Goal: Information Seeking & Learning: Check status

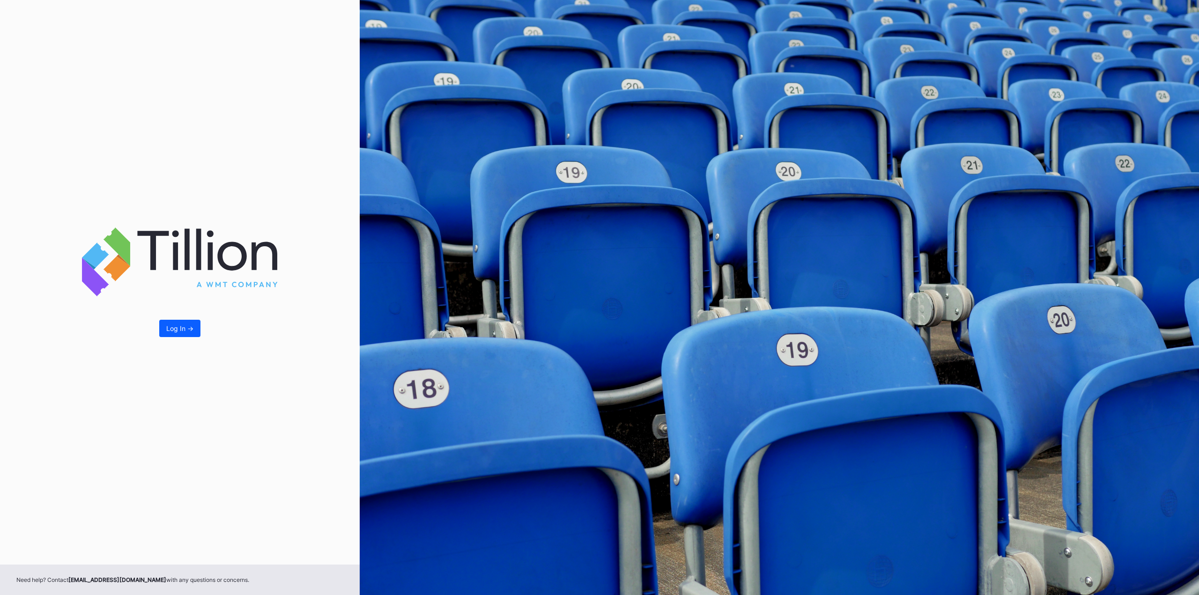
drag, startPoint x: 184, startPoint y: 327, endPoint x: 193, endPoint y: 327, distance: 8.9
click at [184, 327] on div "Log In ->" at bounding box center [179, 329] width 27 height 8
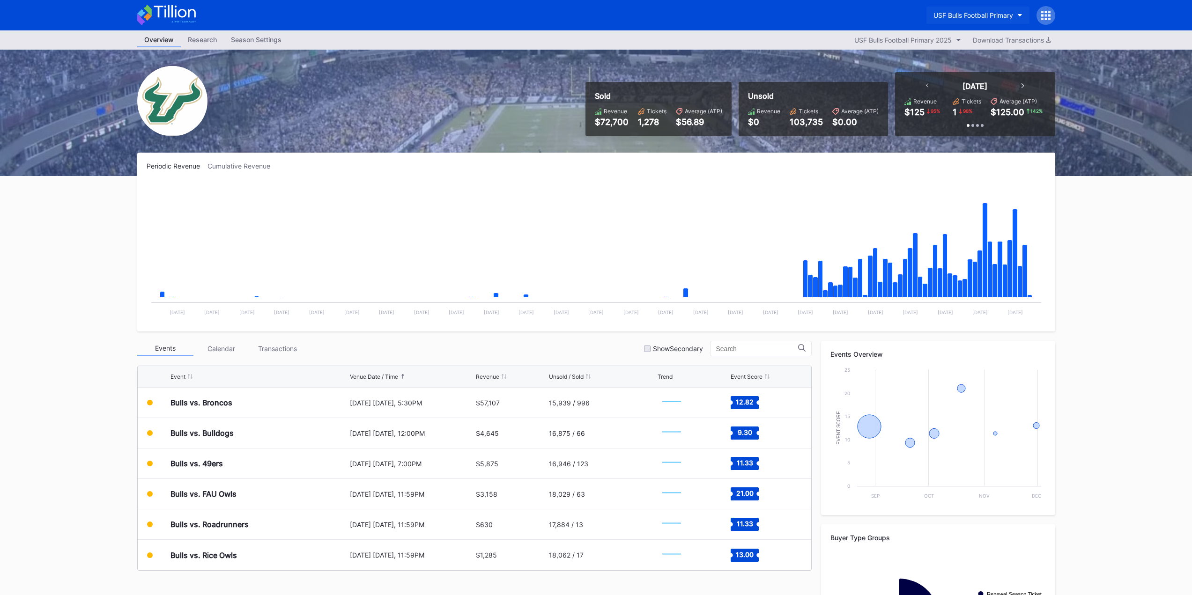
click at [991, 11] on div "USF Bulls Football Primary" at bounding box center [974, 15] width 80 height 8
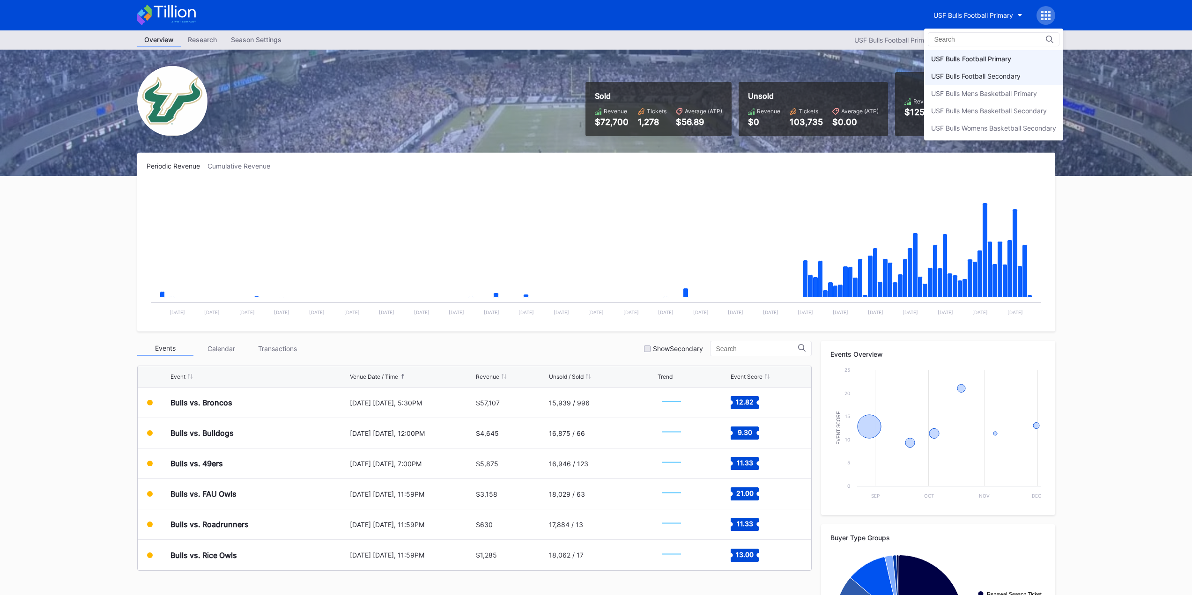
click at [1009, 78] on div "USF Bulls Football Secondary" at bounding box center [975, 76] width 89 height 8
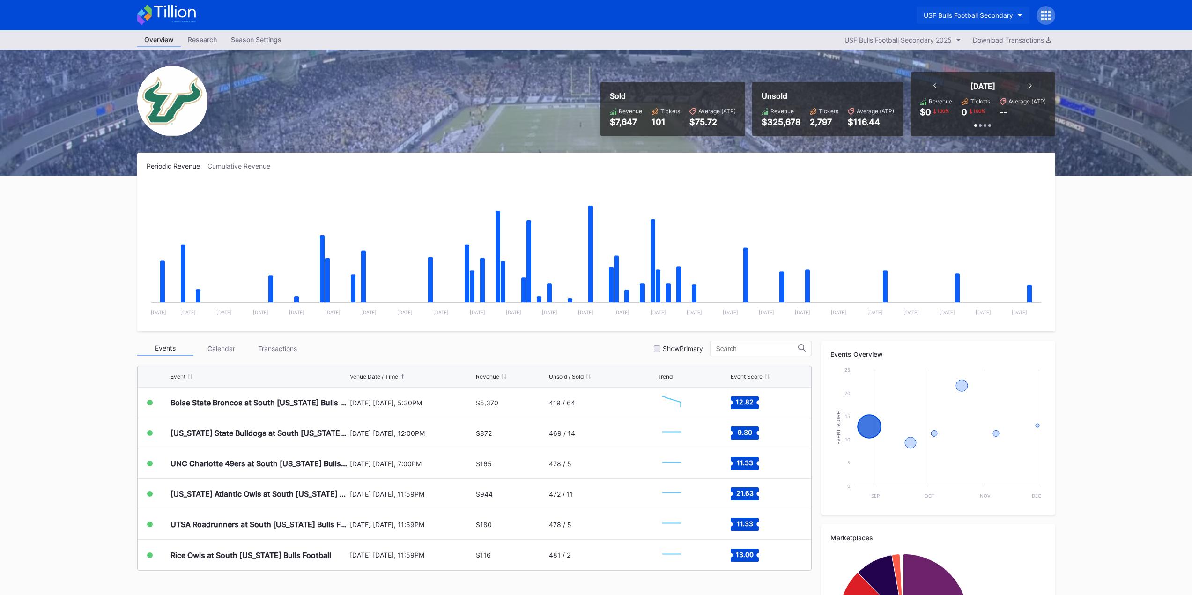
click at [972, 14] on div "USF Bulls Football Secondary" at bounding box center [968, 15] width 89 height 8
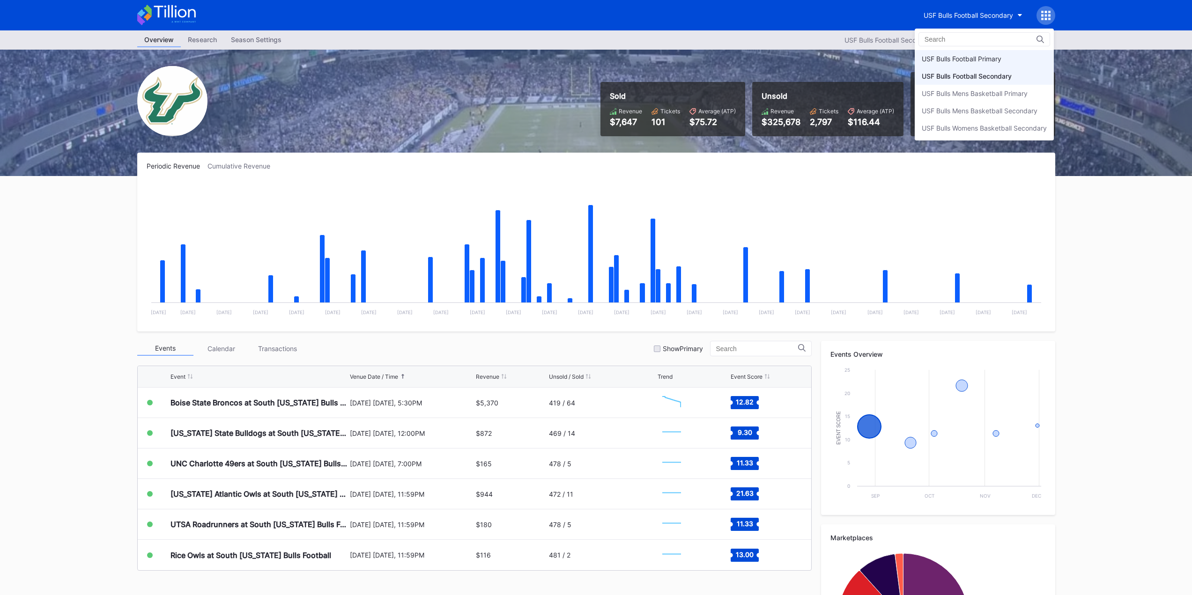
click at [976, 58] on div "USF Bulls Football Primary" at bounding box center [962, 59] width 80 height 8
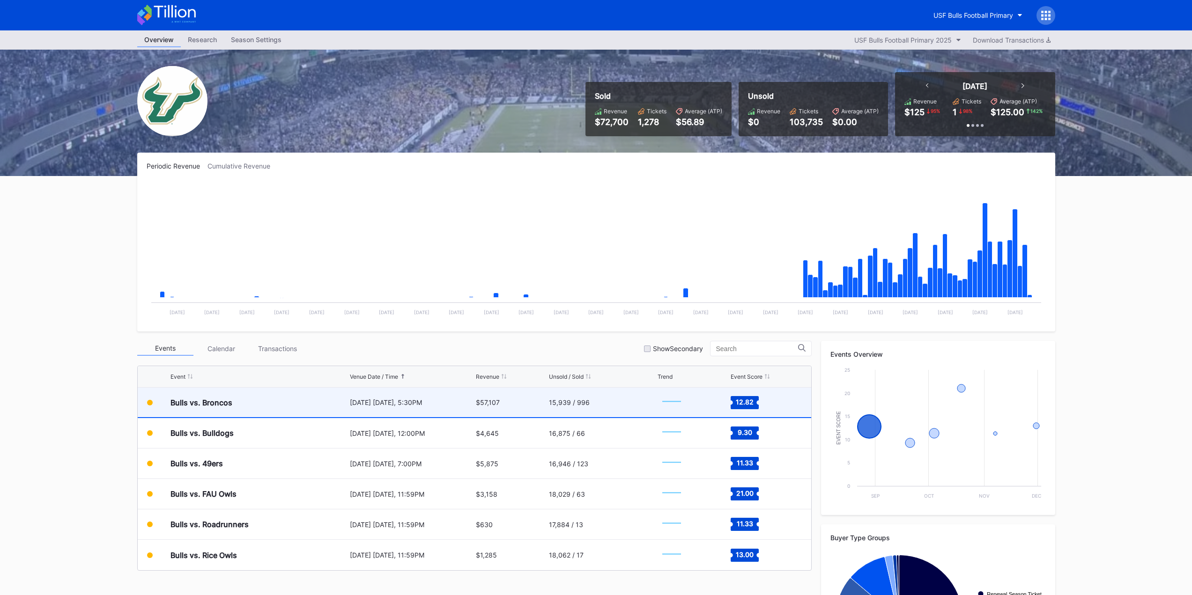
click at [588, 412] on div "15,939 / 996" at bounding box center [602, 403] width 106 height 30
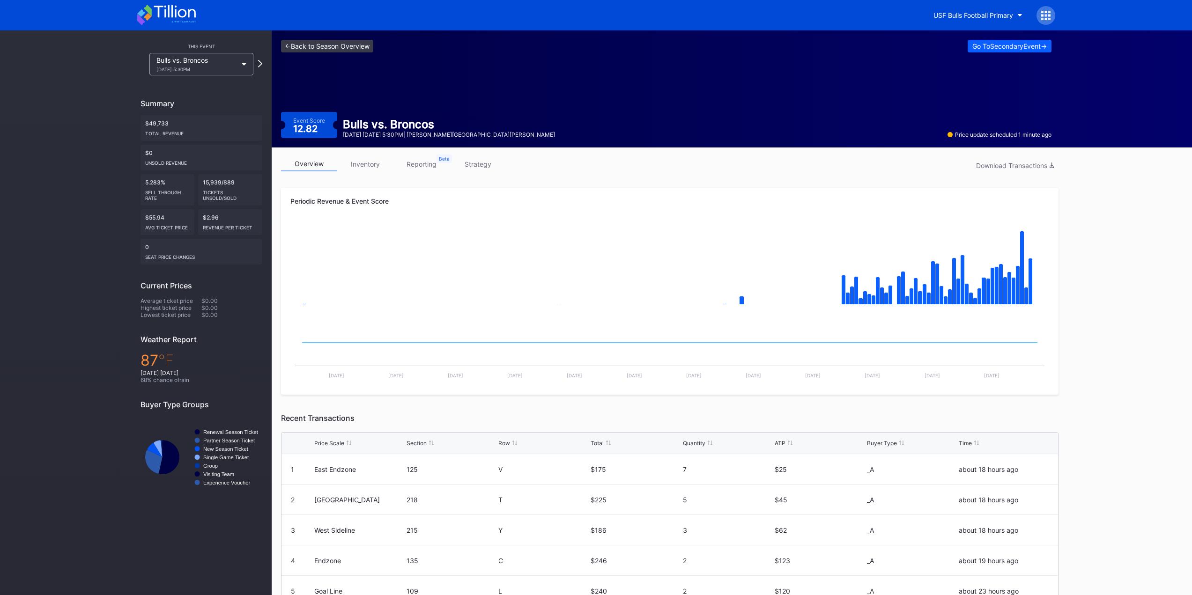
click at [311, 44] on link "<- Back to Season Overview" at bounding box center [327, 46] width 92 height 13
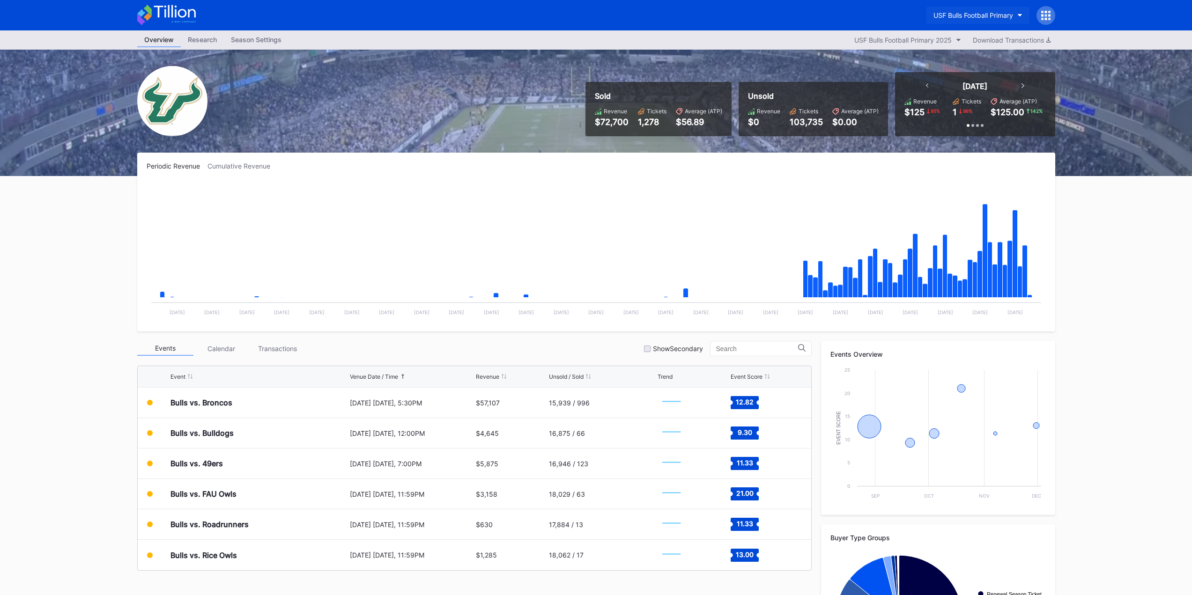
click at [991, 12] on div "USF Bulls Football Primary" at bounding box center [974, 15] width 80 height 8
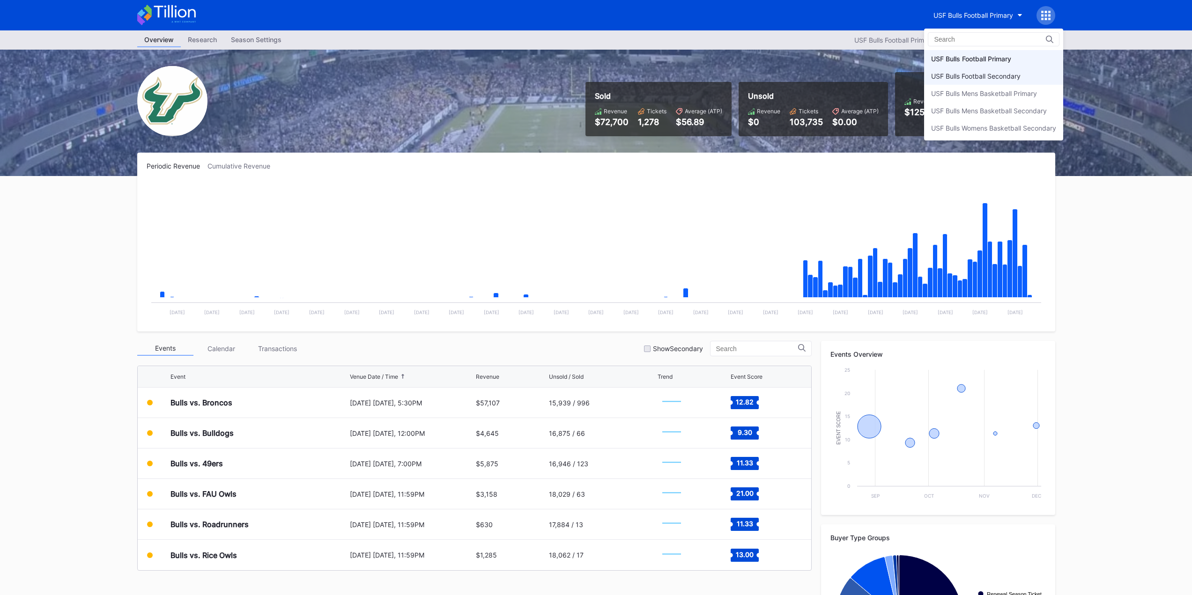
click at [989, 76] on div "USF Bulls Football Secondary" at bounding box center [975, 76] width 89 height 8
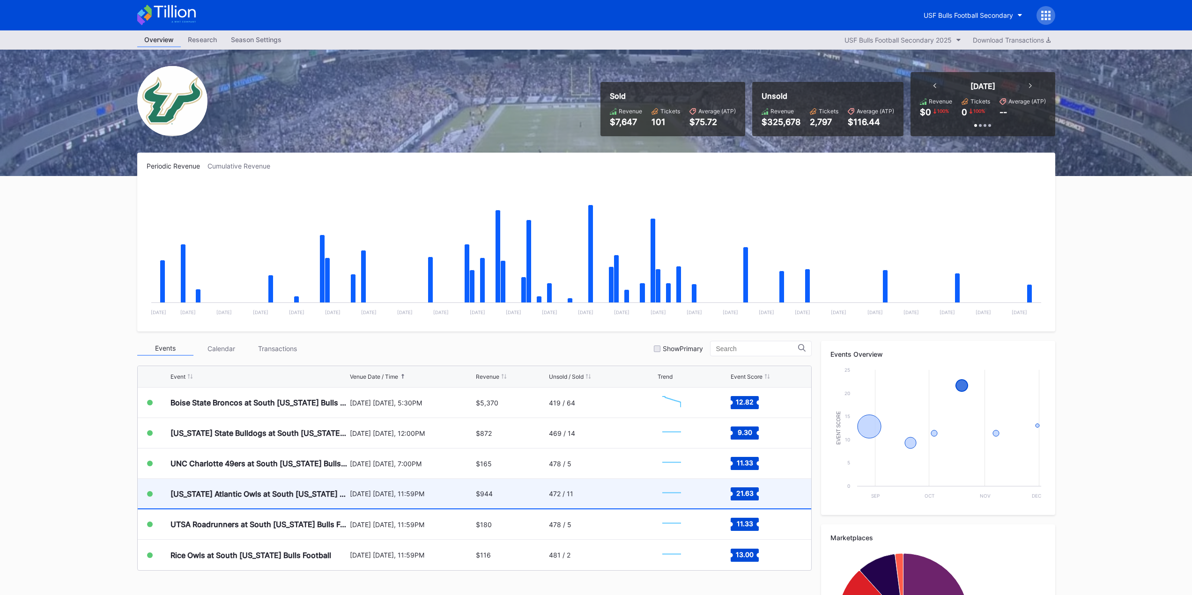
scroll to position [47, 0]
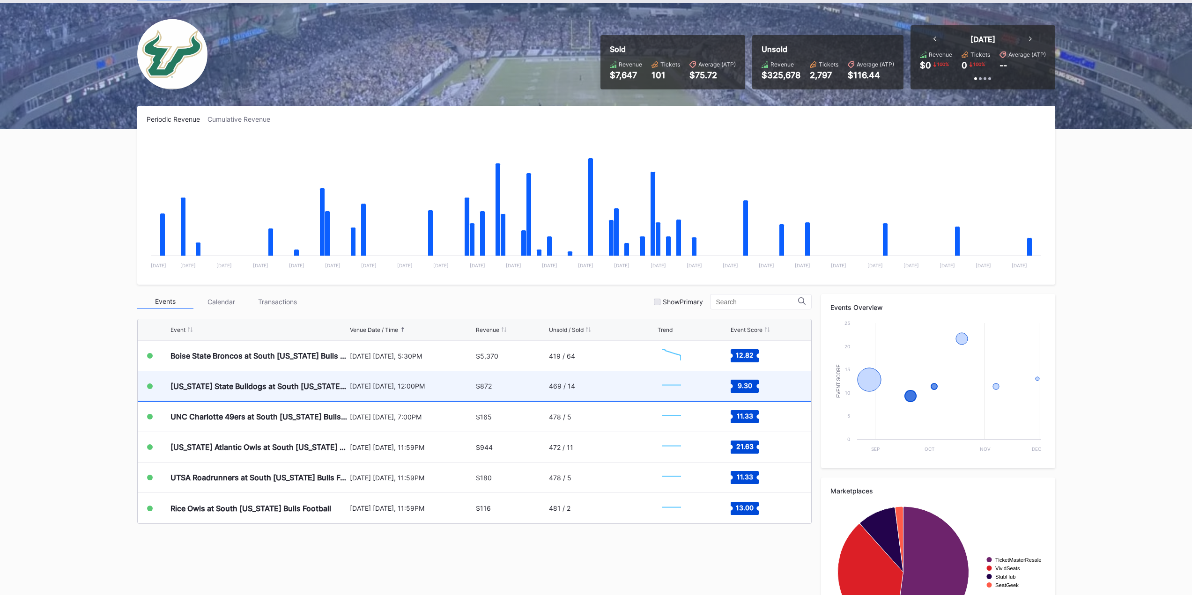
click at [525, 374] on div "$872" at bounding box center [511, 386] width 71 height 30
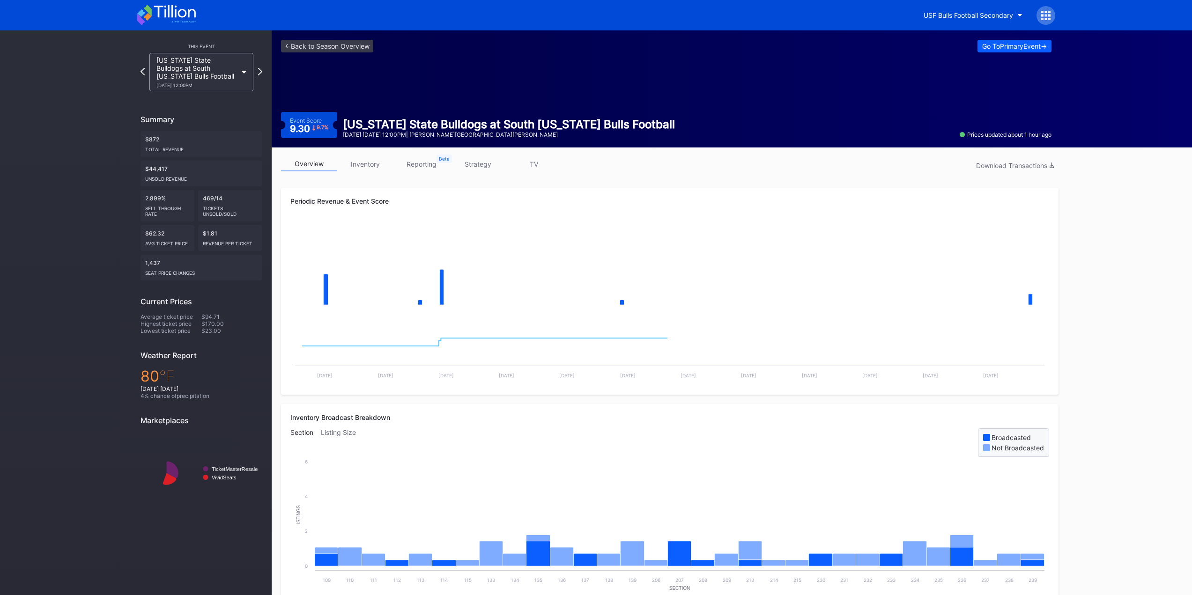
click at [306, 39] on div "<- Back to Season Overview Go To Primary Event -> Event Score 9.30 9.7 % [US_ST…" at bounding box center [666, 88] width 789 height 117
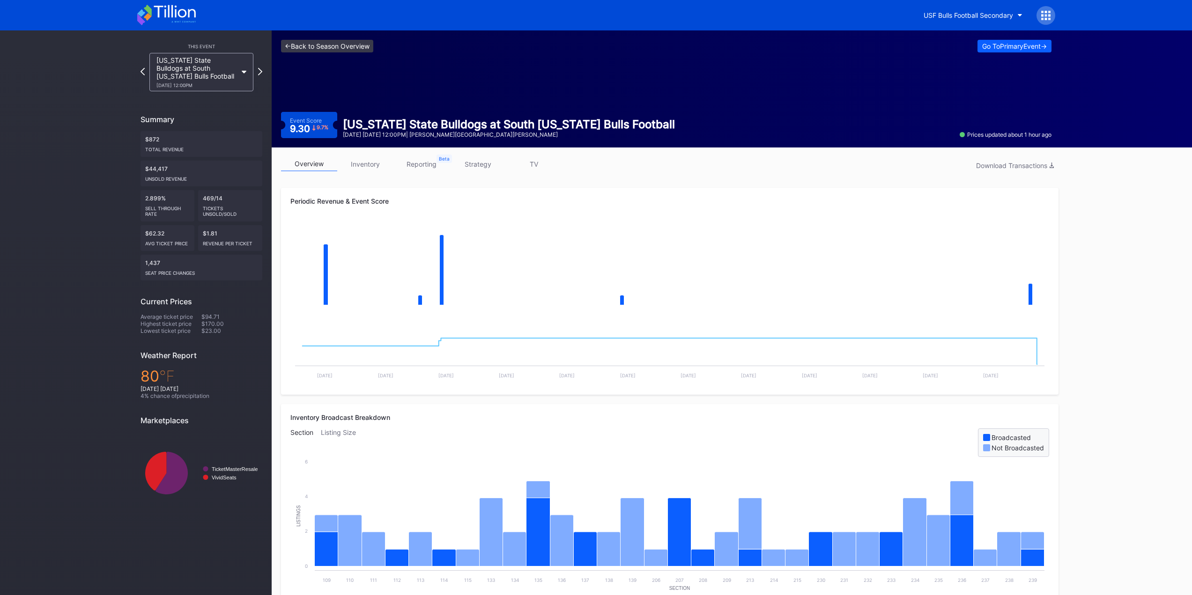
click at [307, 49] on link "<- Back to Season Overview" at bounding box center [327, 46] width 92 height 13
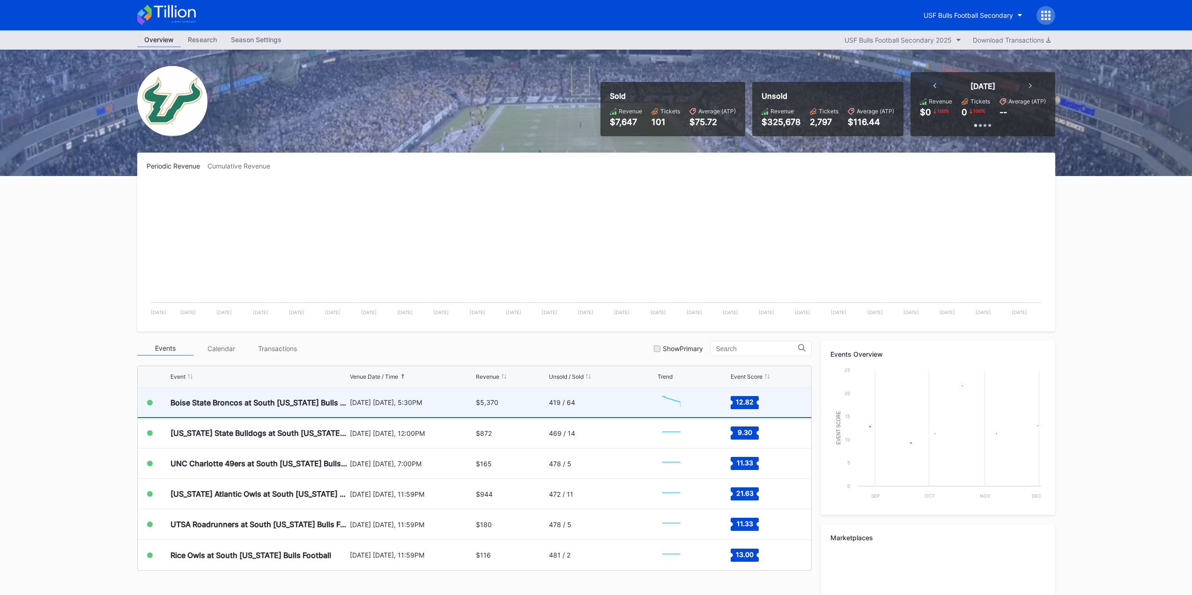
click at [510, 408] on div "$5,370" at bounding box center [511, 403] width 71 height 30
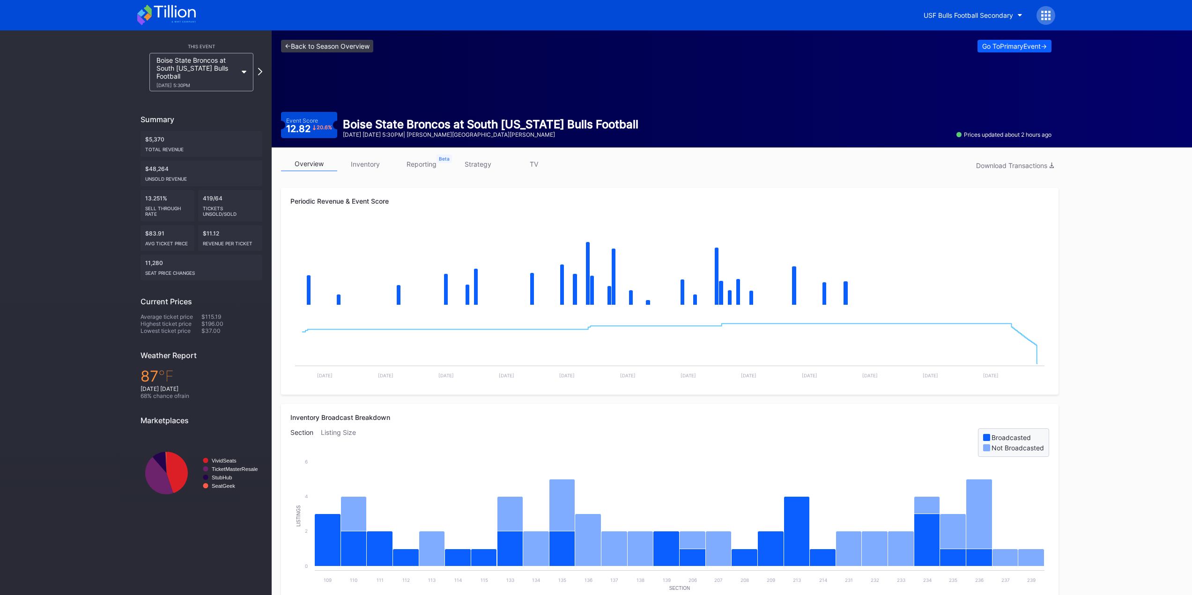
click at [336, 46] on link "<- Back to Season Overview" at bounding box center [327, 46] width 92 height 13
